Goal: Navigation & Orientation: Find specific page/section

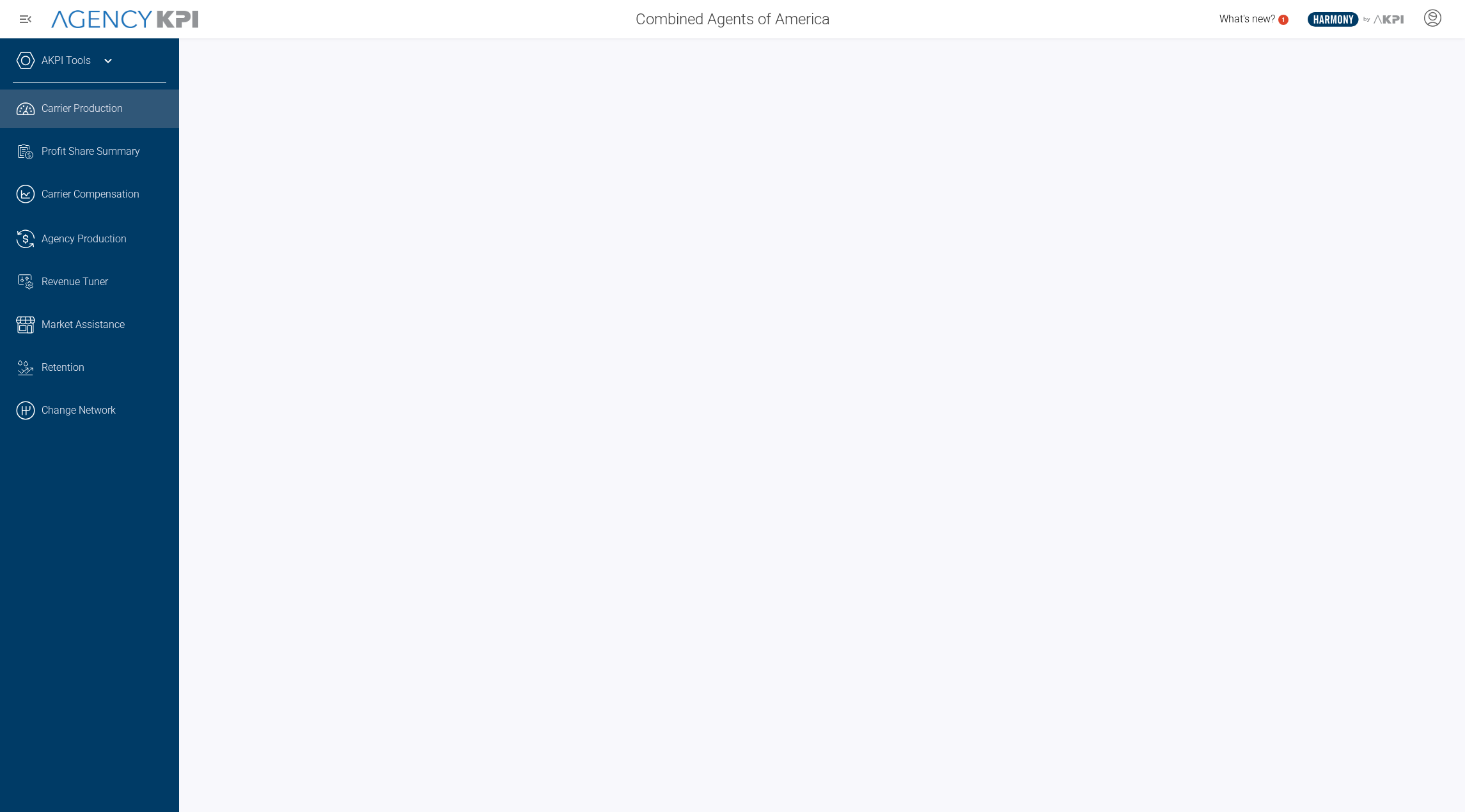
click at [85, 72] on div "AKPI Tools" at bounding box center [89, 66] width 153 height 32
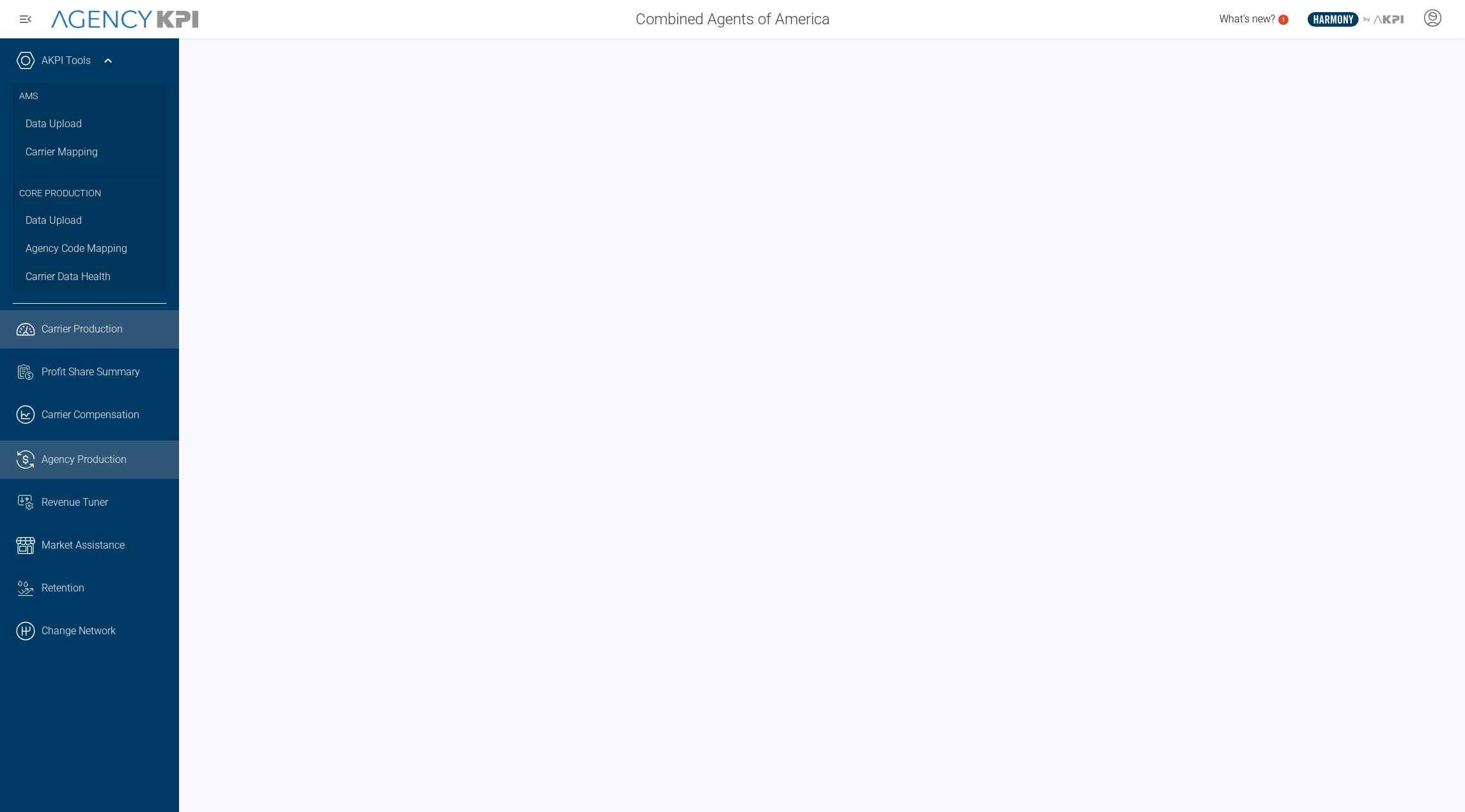
click at [93, 457] on span "Agency Production" at bounding box center [83, 459] width 85 height 15
click at [72, 133] on link "Data Upload" at bounding box center [89, 124] width 153 height 28
click at [72, 545] on span "Market Assistance" at bounding box center [83, 545] width 83 height 15
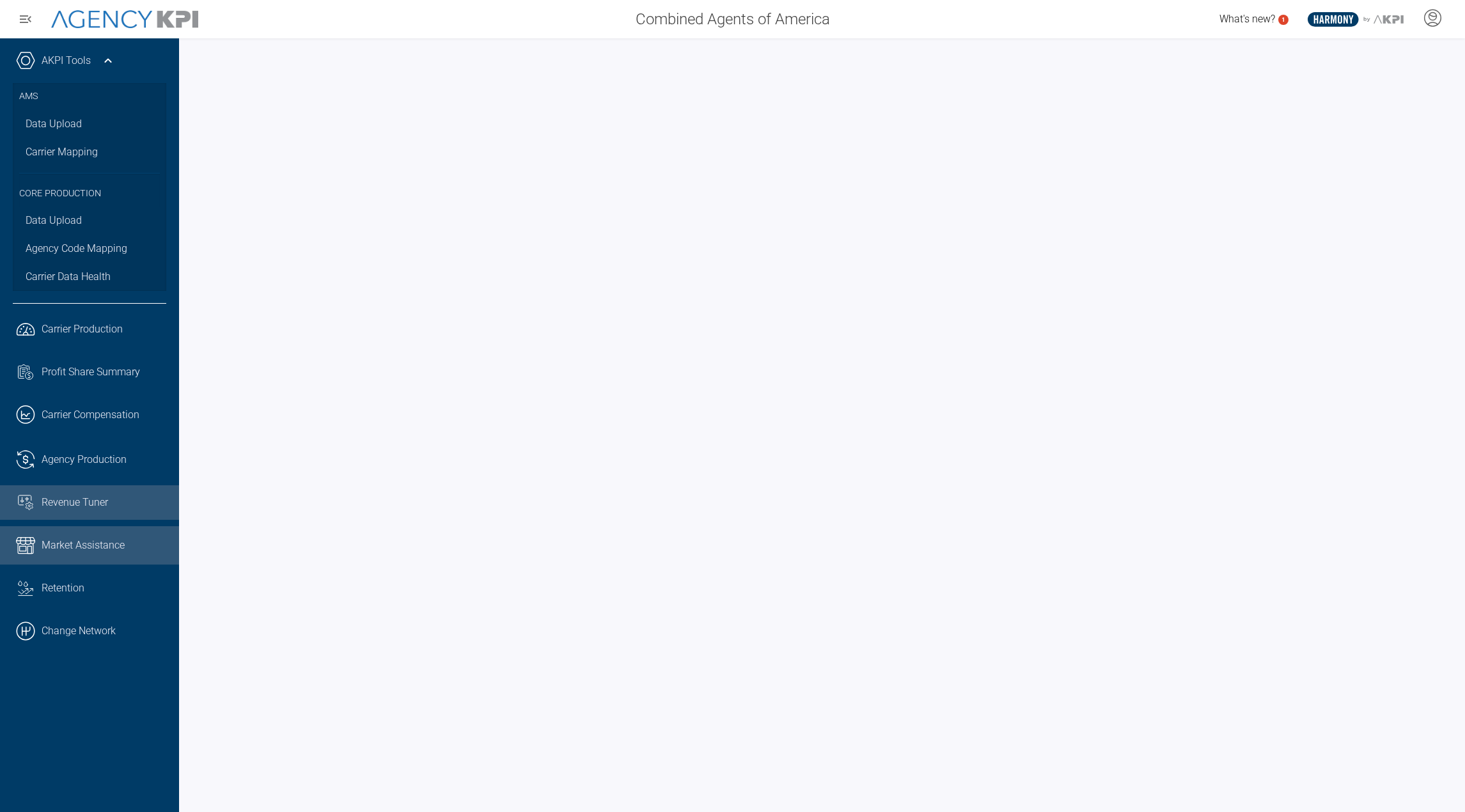
click at [84, 510] on span "Revenue Tuner" at bounding box center [75, 502] width 66 height 15
click at [823, 50] on div at bounding box center [822, 425] width 1286 height 774
click at [97, 605] on link "Water Repellent Streamline Icon: [URL][DOMAIN_NAME] water-repellent Retention" at bounding box center [89, 588] width 179 height 35
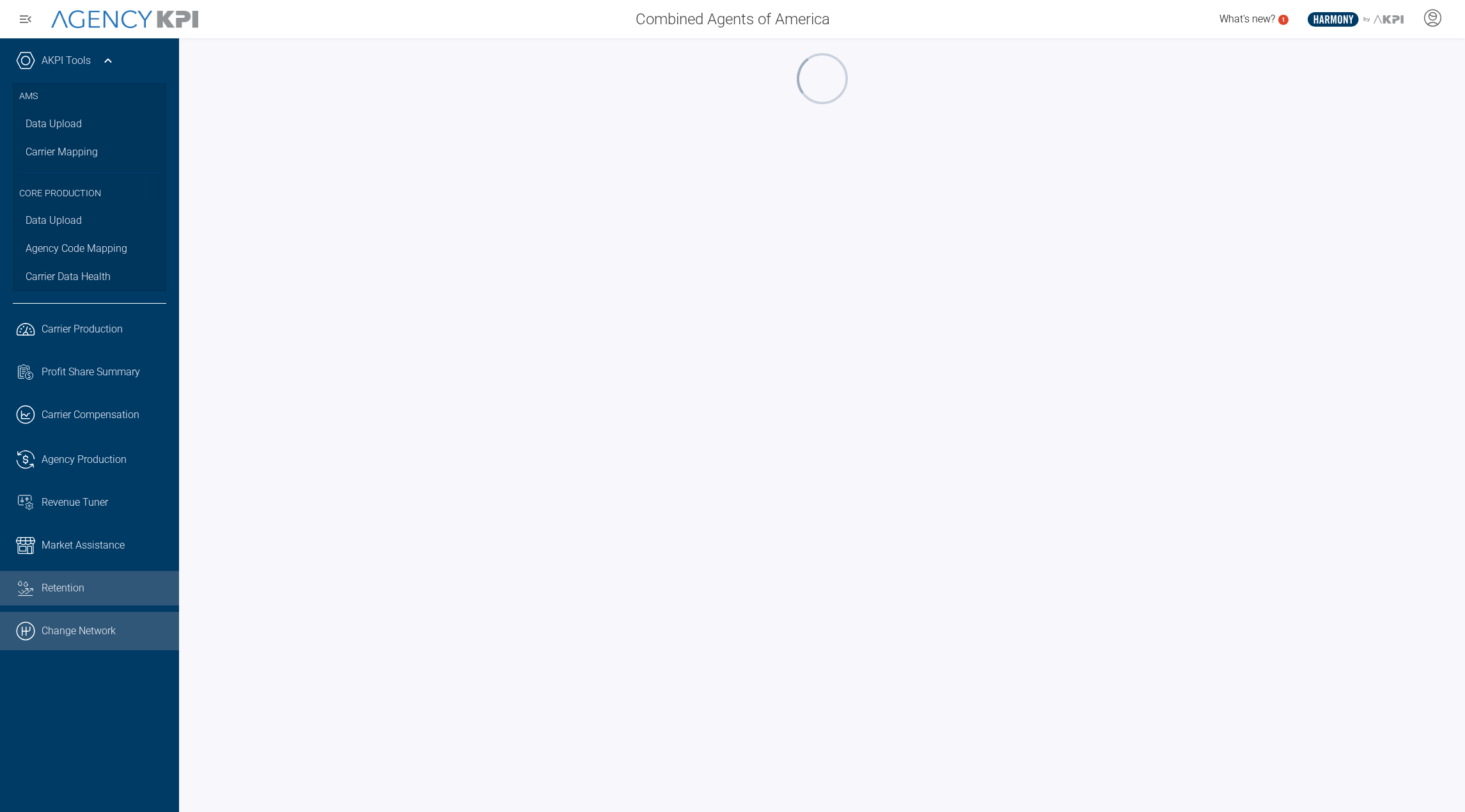
click at [80, 634] on link ".cls-1{fill:none;stroke:#000;stroke-linecap:round;stroke-linejoin:round;stroke-…" at bounding box center [89, 631] width 179 height 38
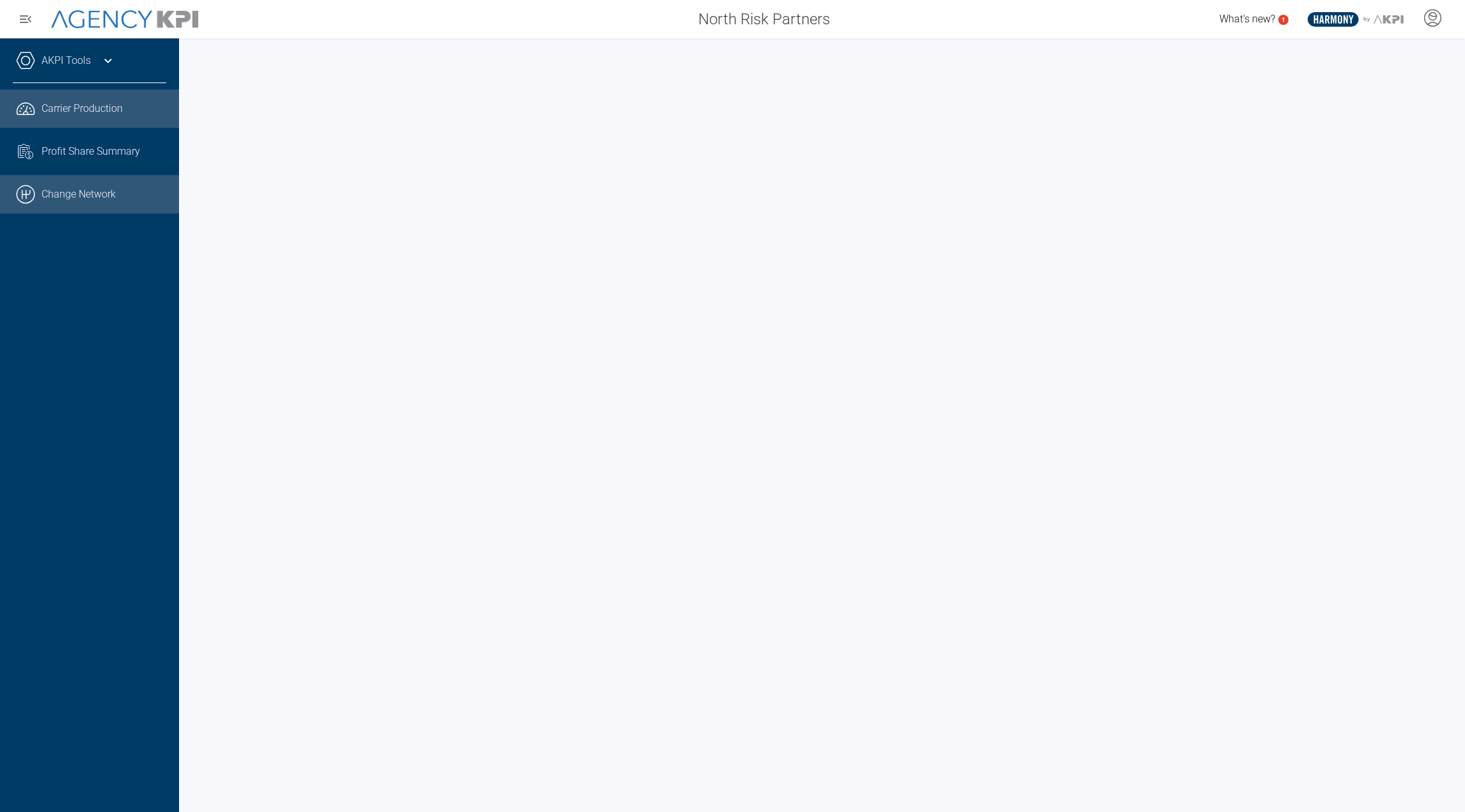
click at [15, 202] on link ".cls-1{fill:none;stroke:#000;stroke-linecap:round;stroke-linejoin:round;stroke-…" at bounding box center [89, 195] width 179 height 38
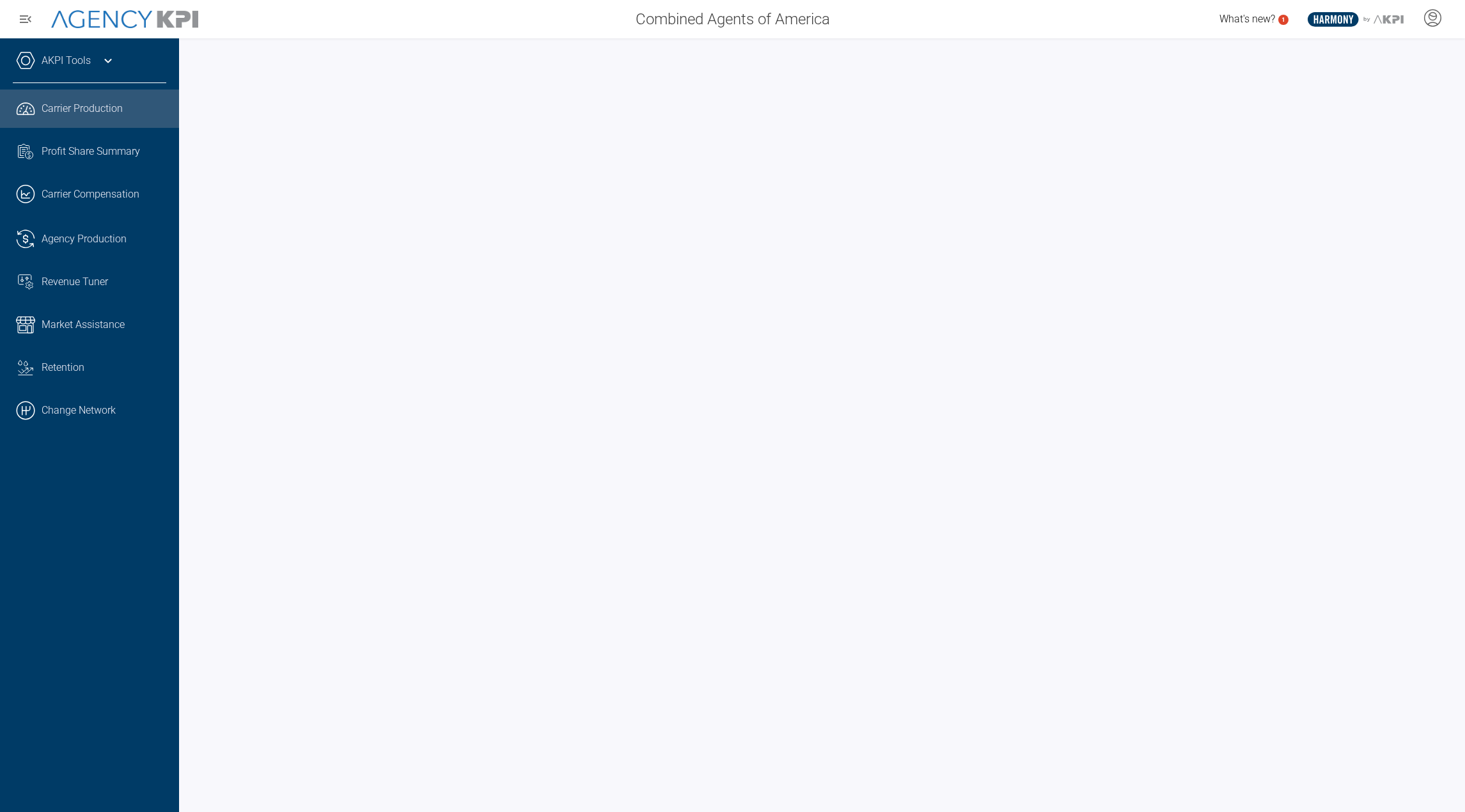
click at [88, 63] on link "AKPI Tools" at bounding box center [66, 60] width 49 height 15
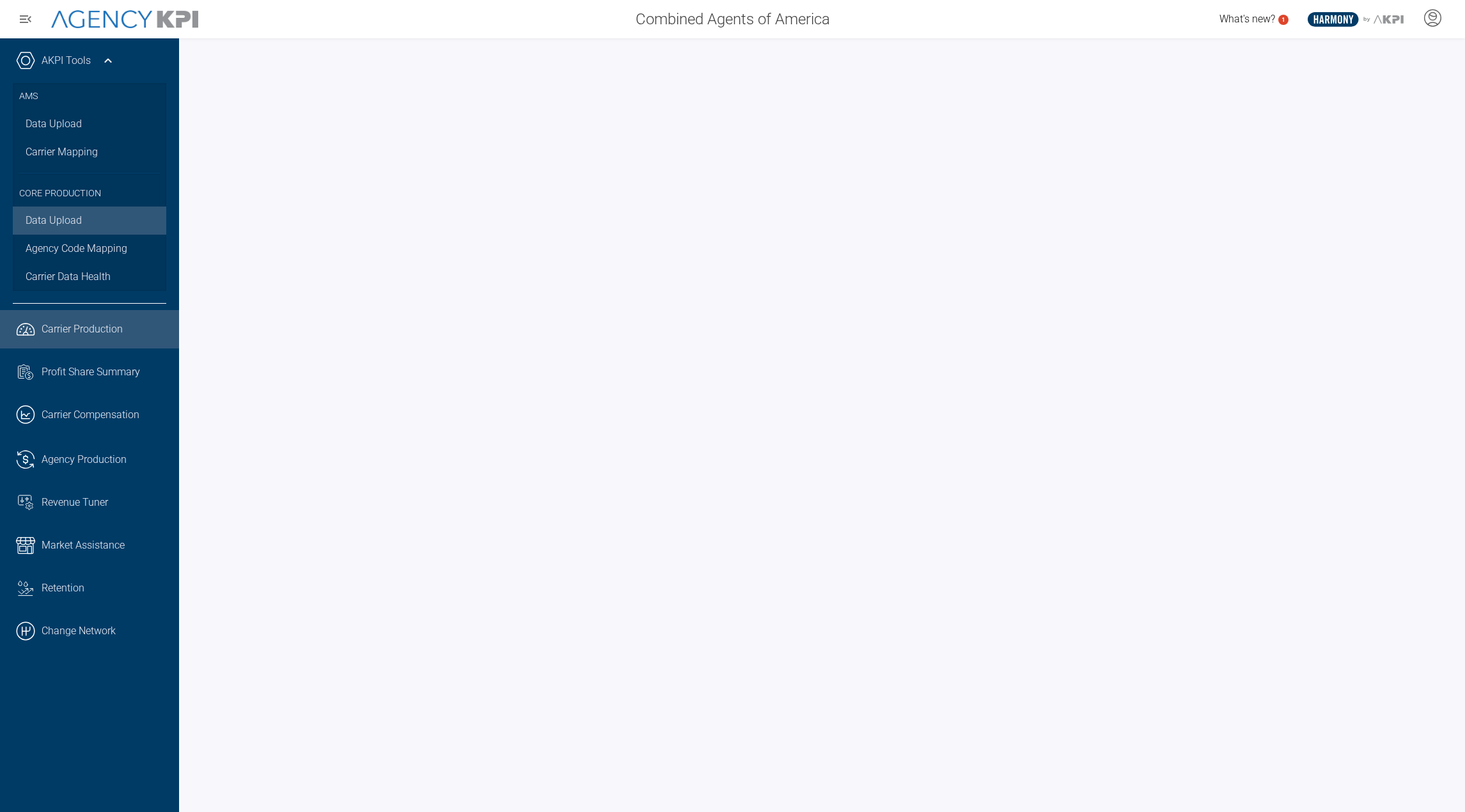
click at [45, 223] on link "Data Upload" at bounding box center [89, 221] width 153 height 28
click at [113, 57] on icon at bounding box center [108, 60] width 15 height 15
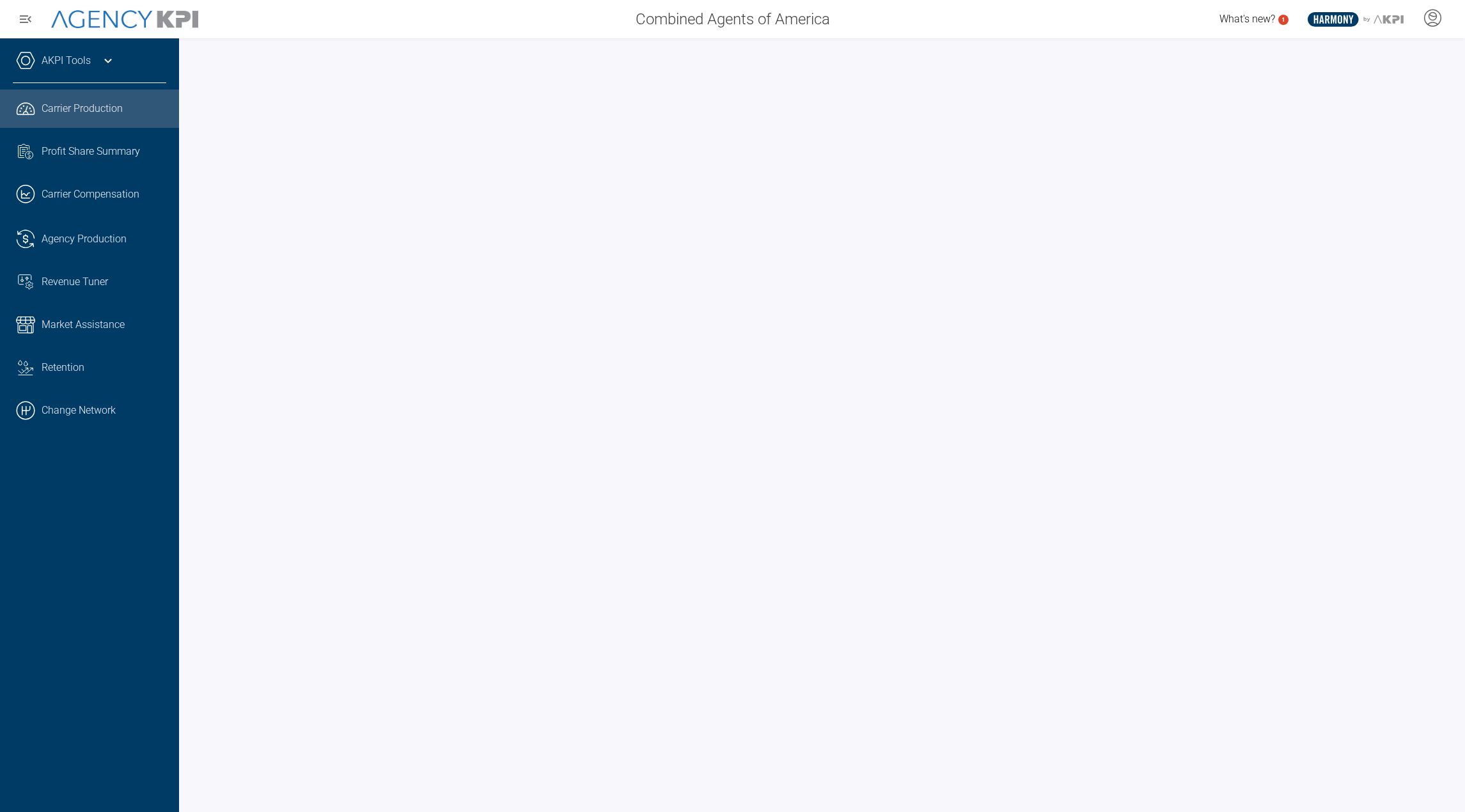
click at [113, 57] on icon at bounding box center [108, 60] width 15 height 15
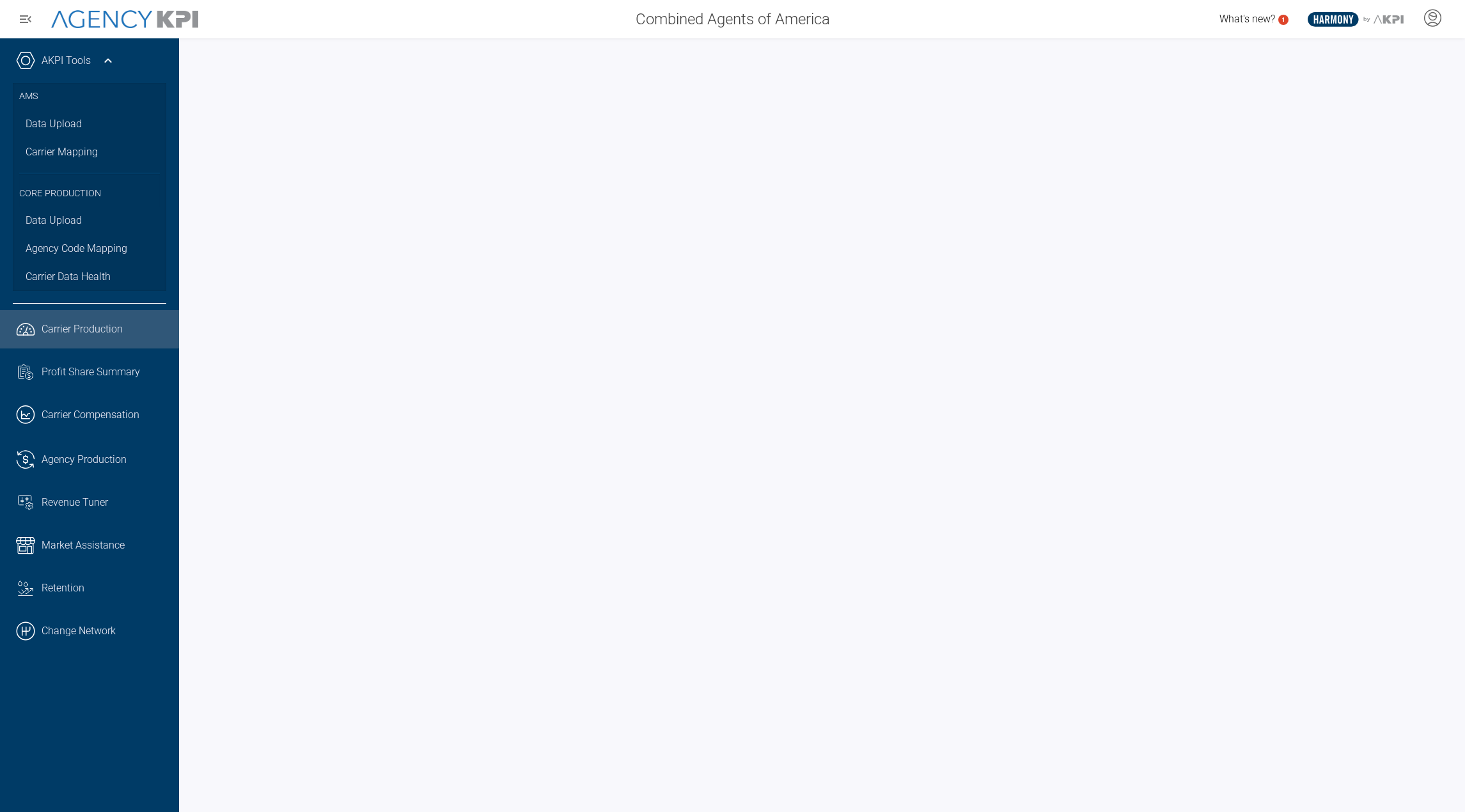
click at [113, 57] on icon at bounding box center [108, 60] width 15 height 15
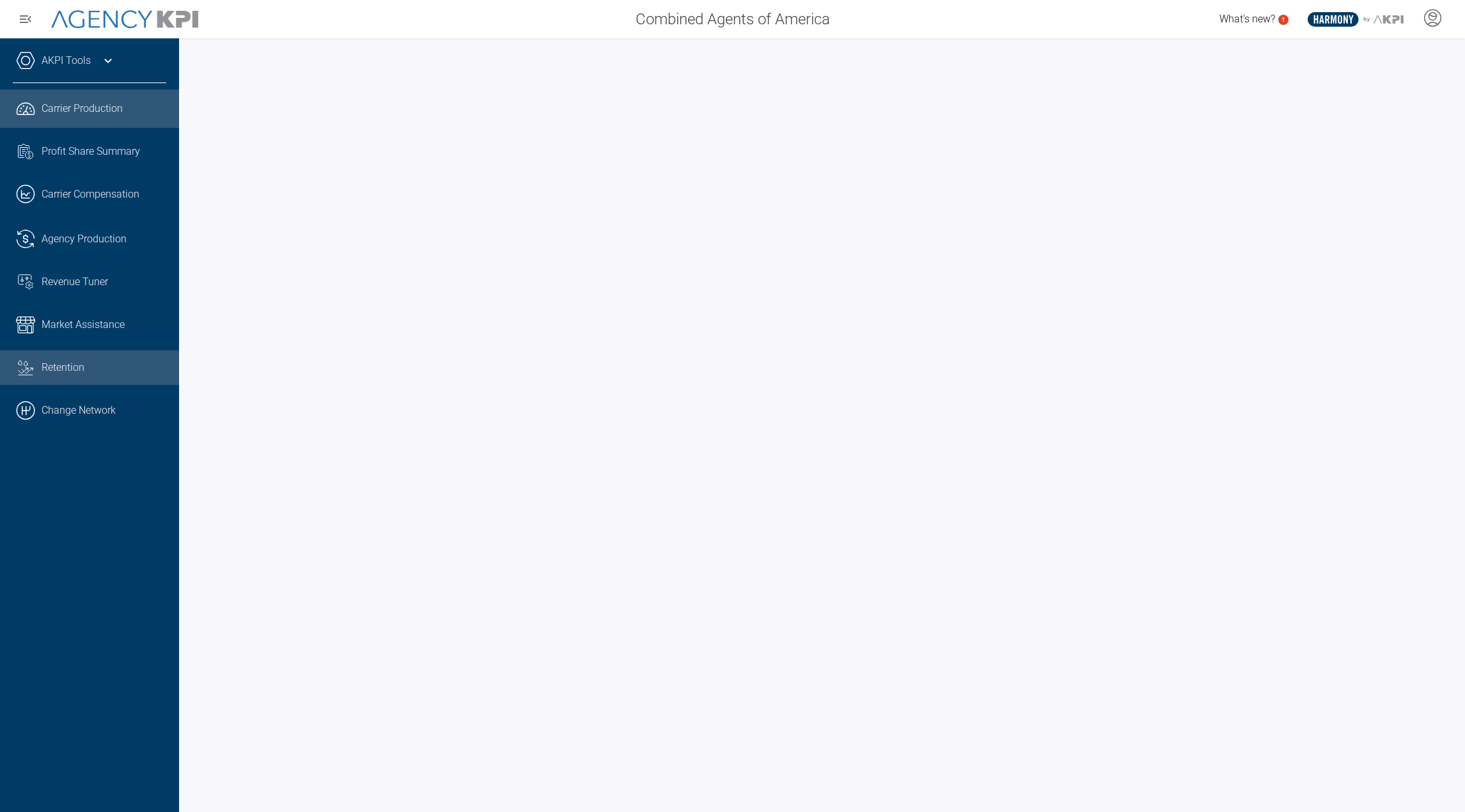
click at [62, 384] on link "Water Repellent Streamline Icon: [URL][DOMAIN_NAME] water-repellent Retention" at bounding box center [89, 367] width 179 height 35
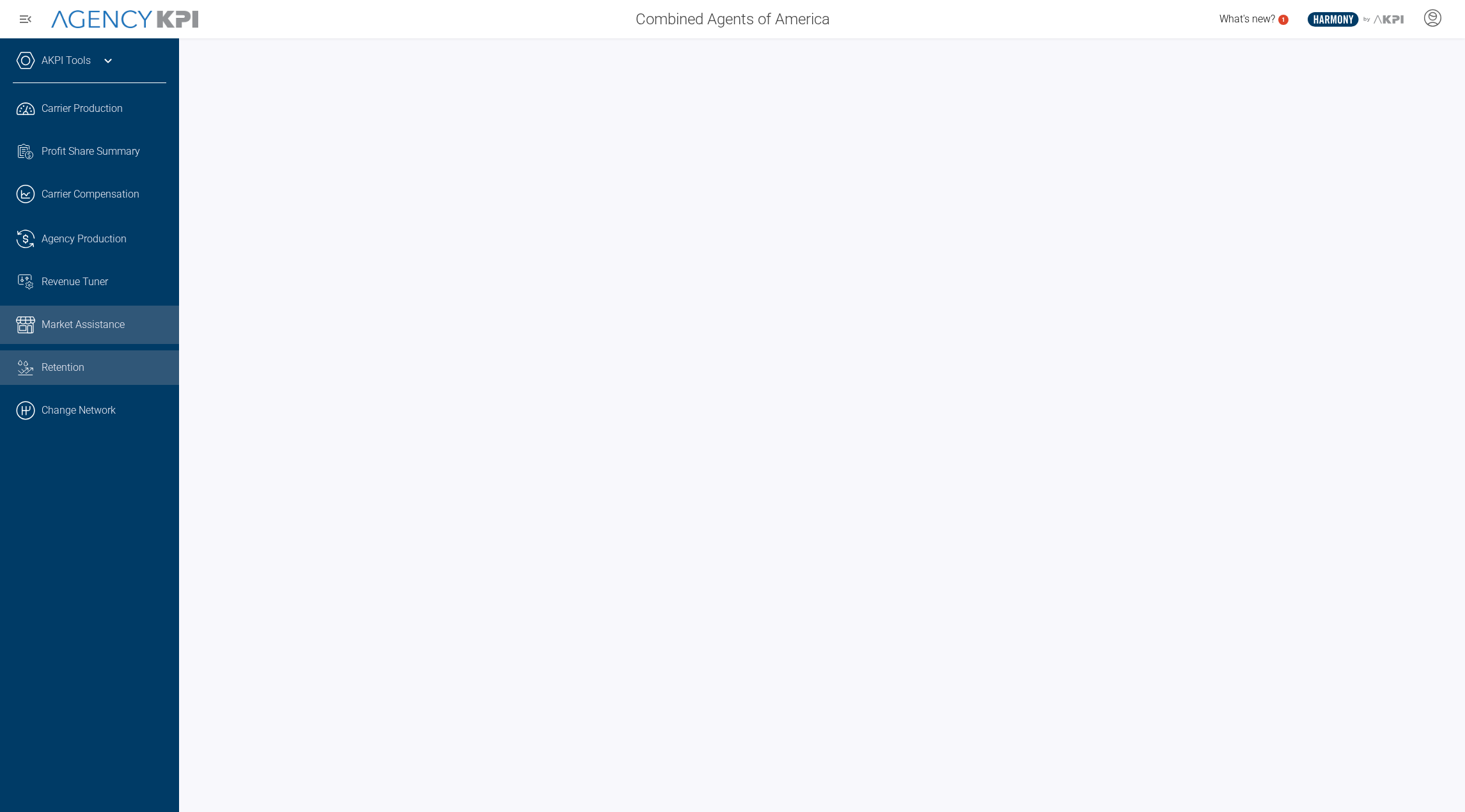
click at [67, 333] on link "Market Assistance" at bounding box center [89, 325] width 179 height 38
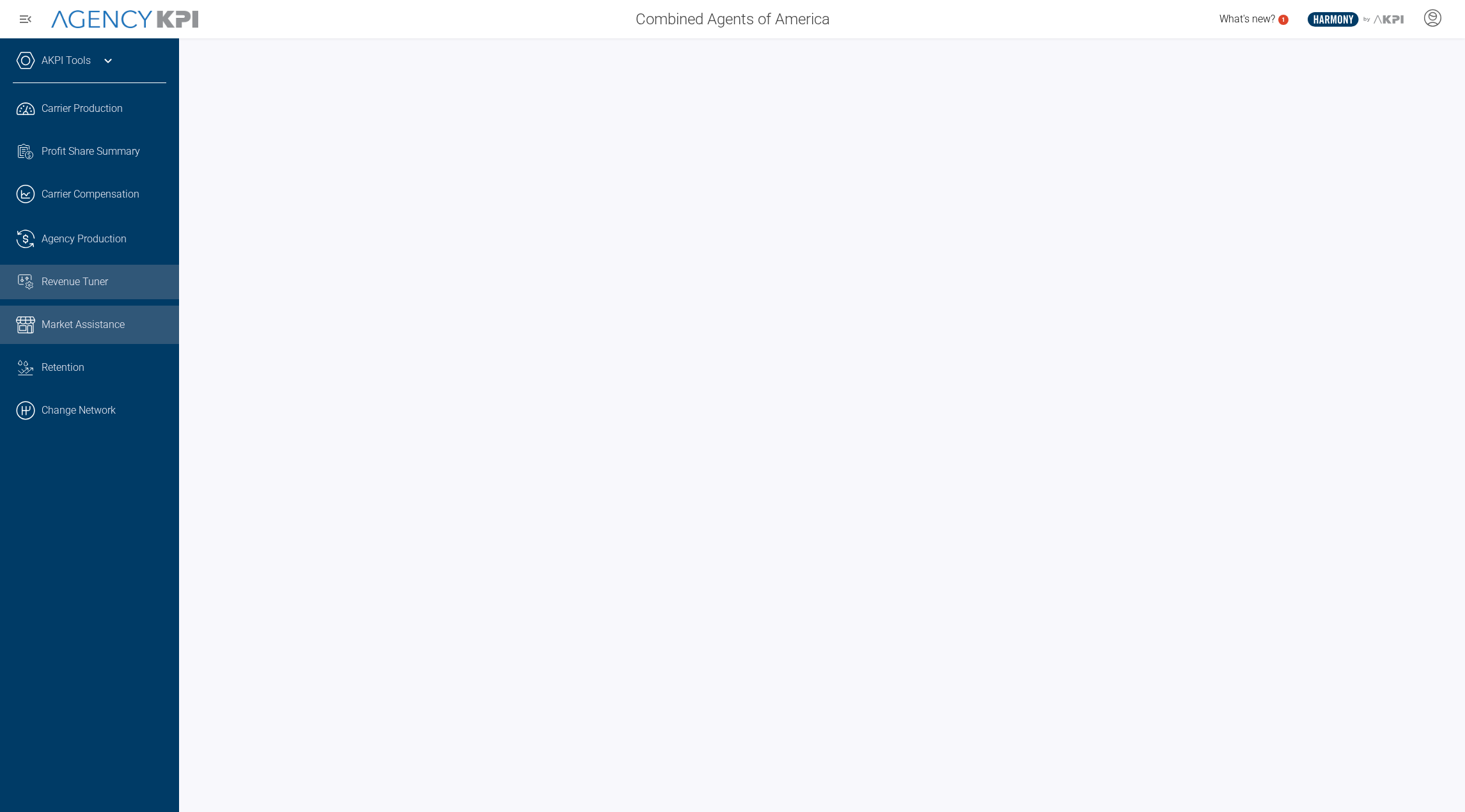
click at [77, 296] on link "Revenue Tuner" at bounding box center [89, 282] width 179 height 35
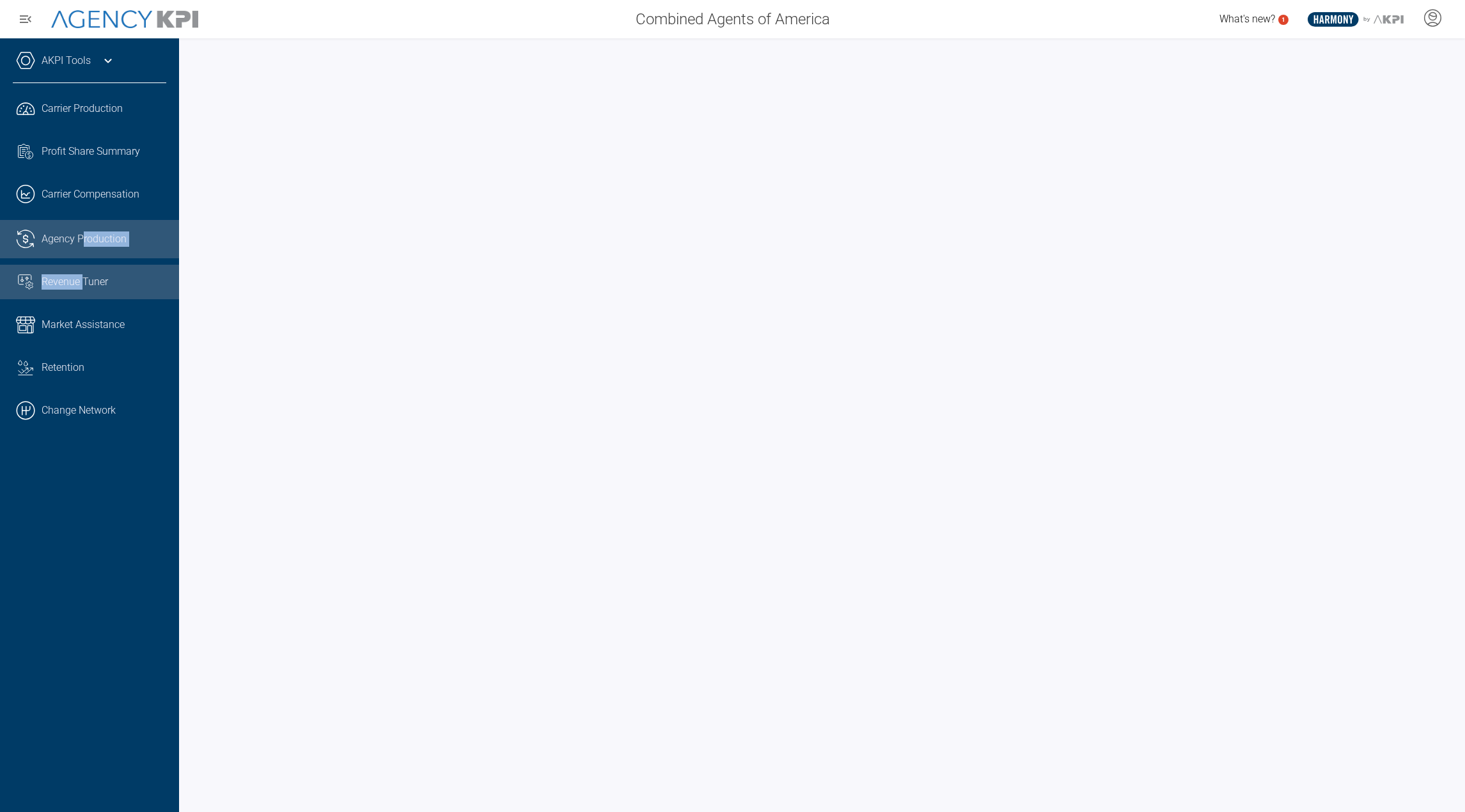
drag, startPoint x: 84, startPoint y: 263, endPoint x: 84, endPoint y: 250, distance: 13.0
click at [84, 250] on ul ".cls-1{fill:none;stroke:#221f20;stroke-linecap:round;stroke-linejoin:round;stro…" at bounding box center [89, 259] width 153 height 340
click at [84, 250] on link ".cls-1{fill:none;stroke:#221f20;stroke-linecap:round;stroke-linejoin:round;stro…" at bounding box center [89, 239] width 179 height 38
click at [94, 198] on span "Carrier Compensation" at bounding box center [90, 194] width 98 height 15
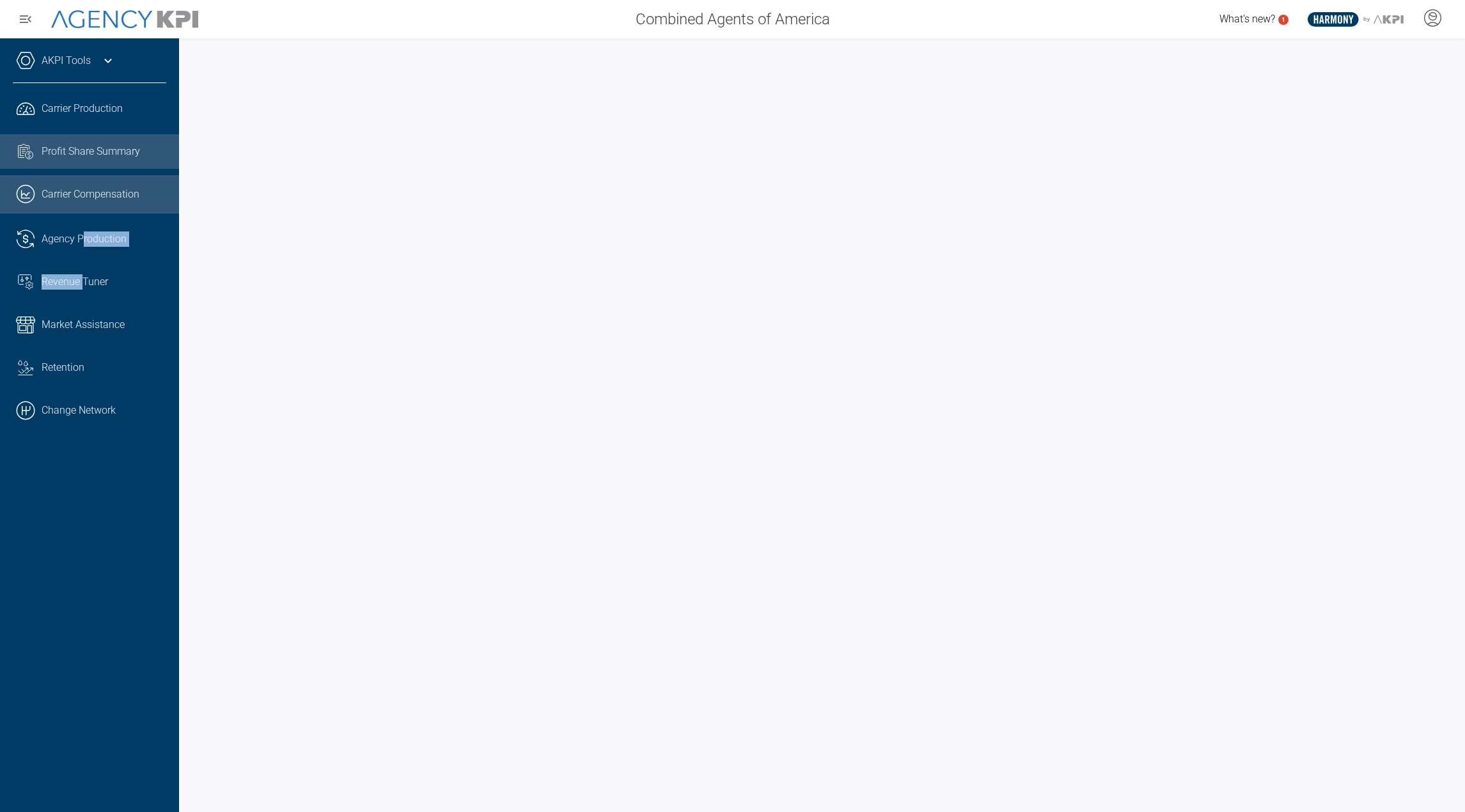
click at [107, 145] on span "Profit Share Summary" at bounding box center [90, 151] width 98 height 15
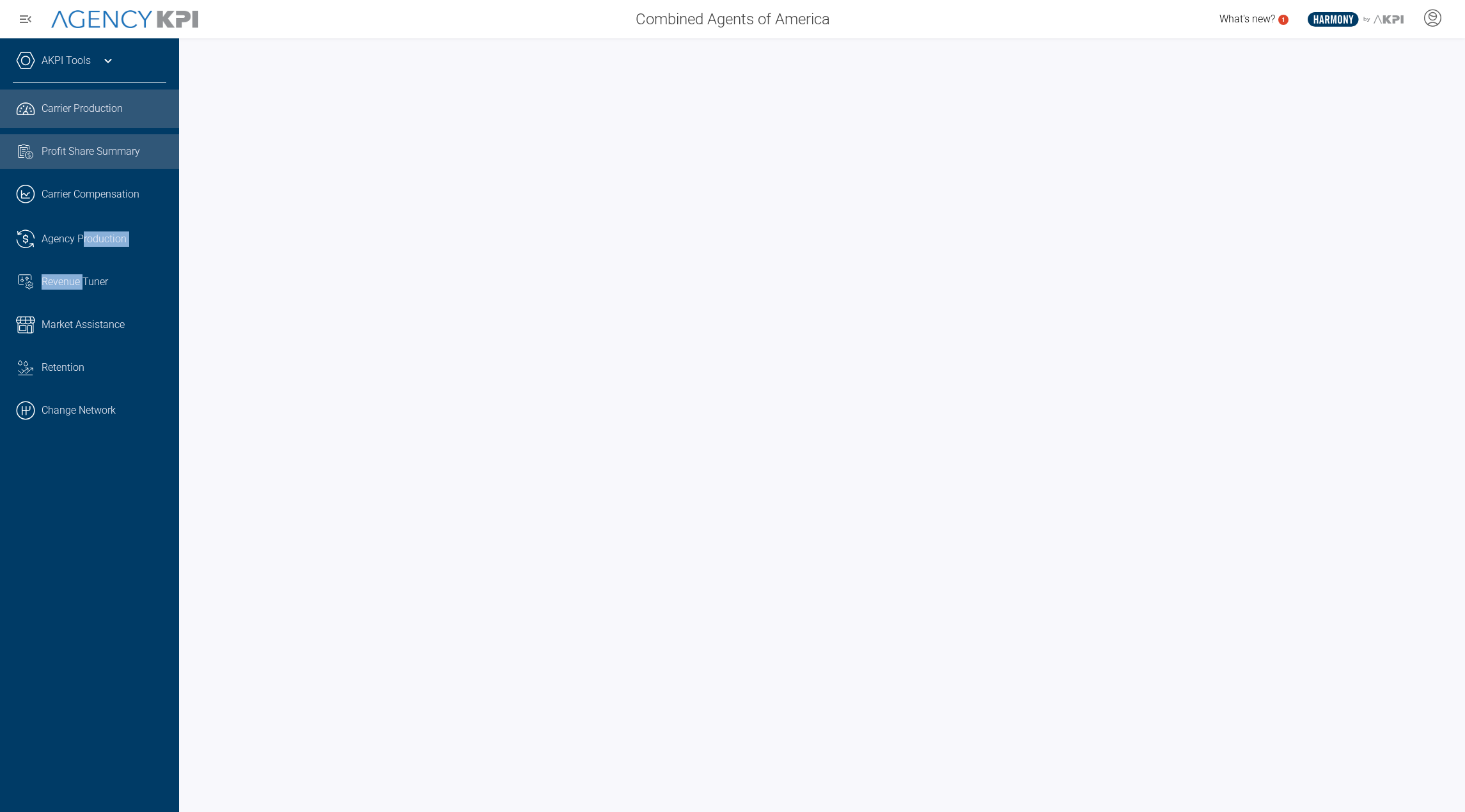
click at [114, 111] on span "Carrier Production" at bounding box center [82, 108] width 81 height 15
